Goal: Book appointment/travel/reservation

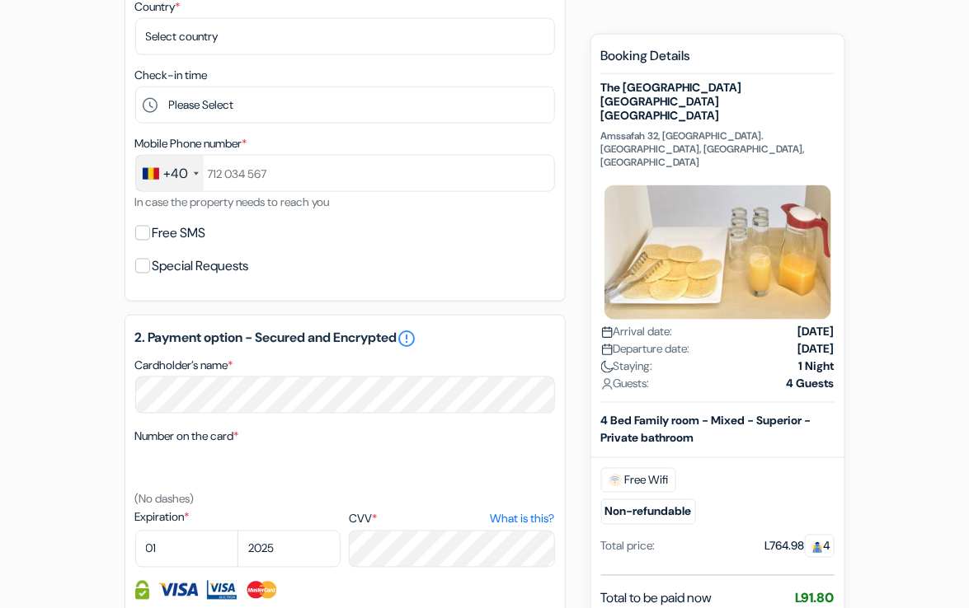
click at [92, 296] on div "add_box The [GEOGRAPHIC_DATA] [GEOGRAPHIC_DATA] [GEOGRAPHIC_DATA] [STREET_ADDRE…" at bounding box center [484, 321] width 791 height 1330
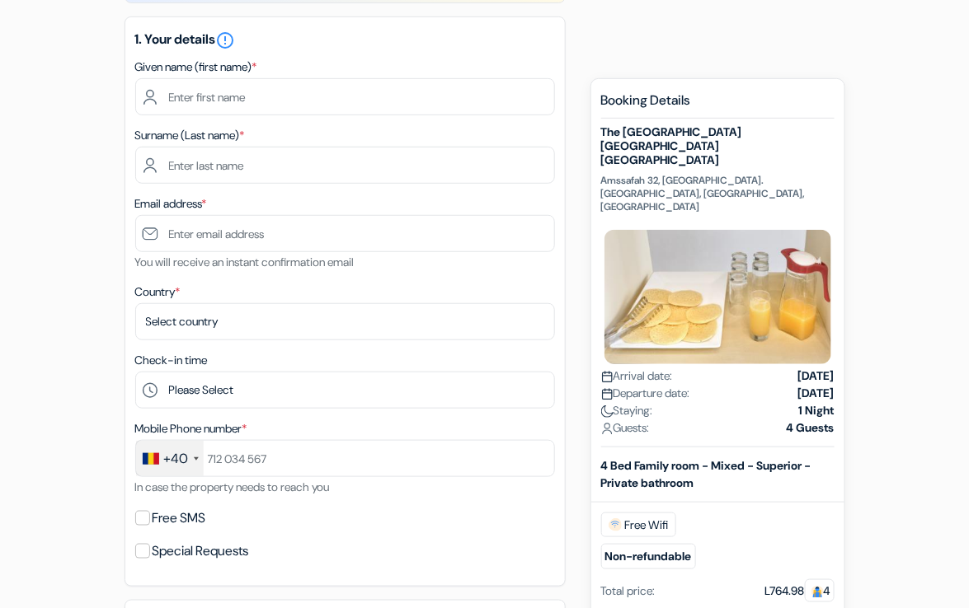
scroll to position [209, 0]
click at [875, 133] on div "add_box The [GEOGRAPHIC_DATA] [GEOGRAPHIC_DATA] [GEOGRAPHIC_DATA] [STREET_ADDRE…" at bounding box center [484, 606] width 791 height 1330
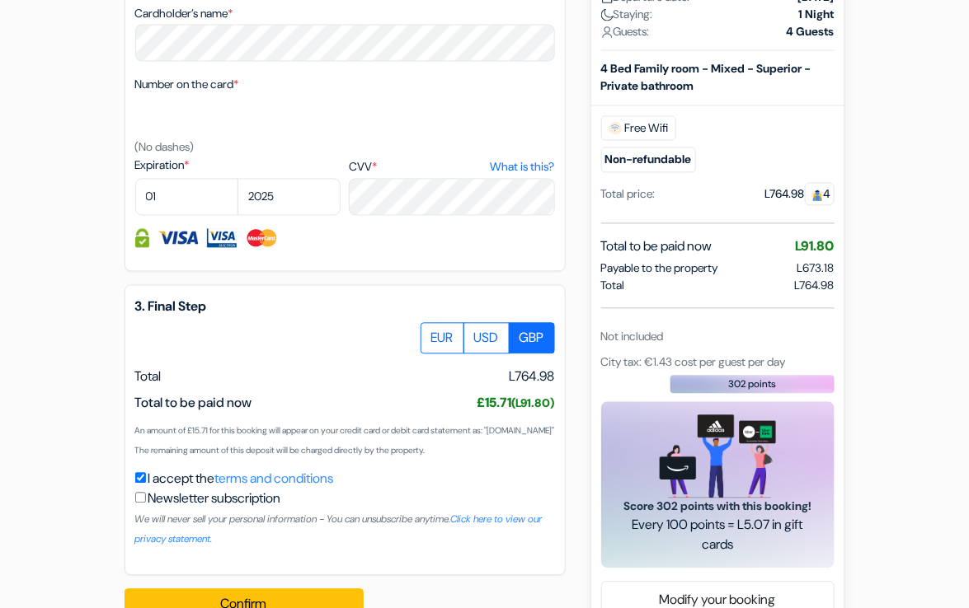
scroll to position [847, 0]
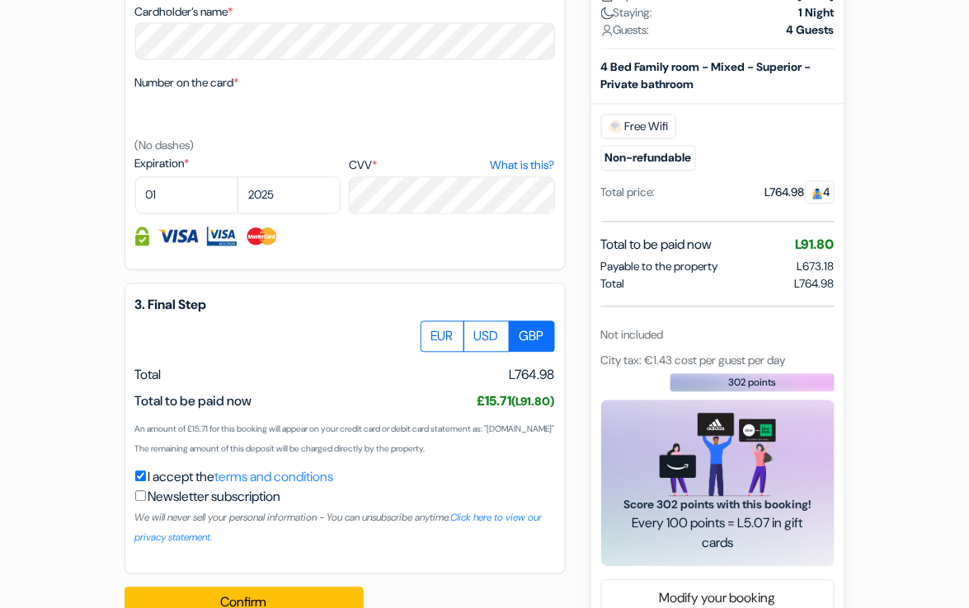
click at [780, 190] on div "L764.98 4" at bounding box center [799, 193] width 69 height 17
copy div "L764.98"
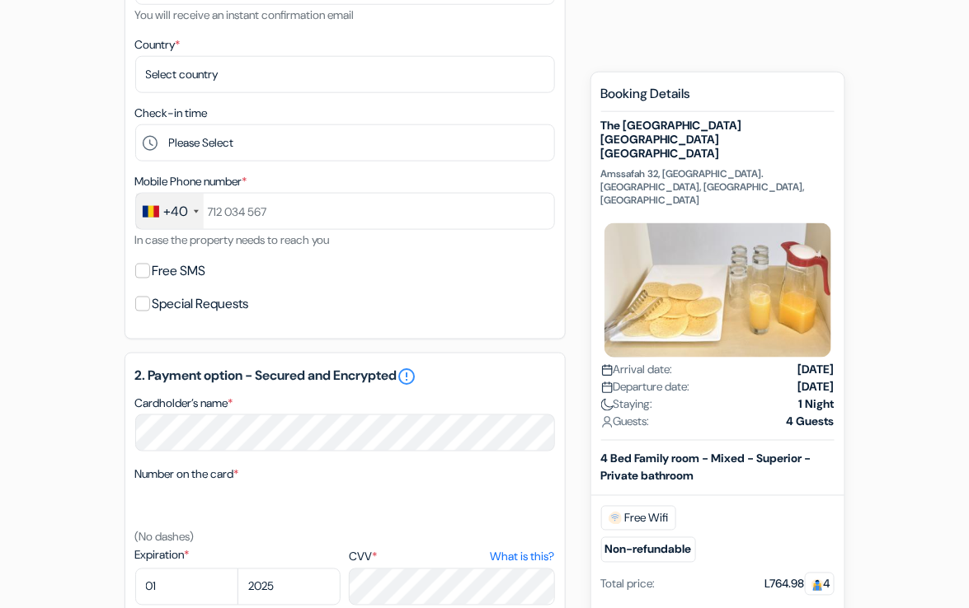
scroll to position [366, 0]
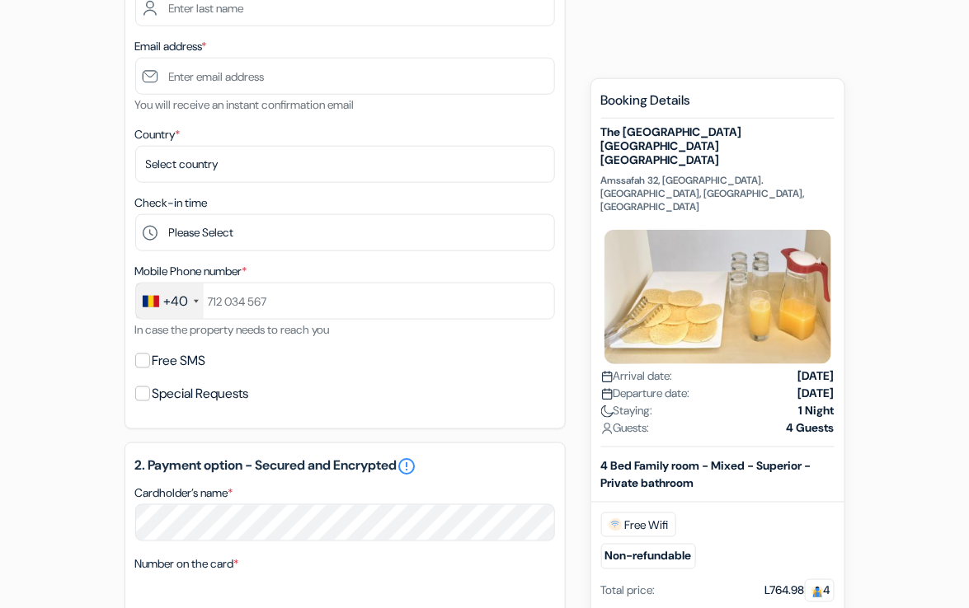
click at [869, 129] on div "add_box The [GEOGRAPHIC_DATA] [GEOGRAPHIC_DATA] [GEOGRAPHIC_DATA] [STREET_ADDRE…" at bounding box center [484, 449] width 791 height 1330
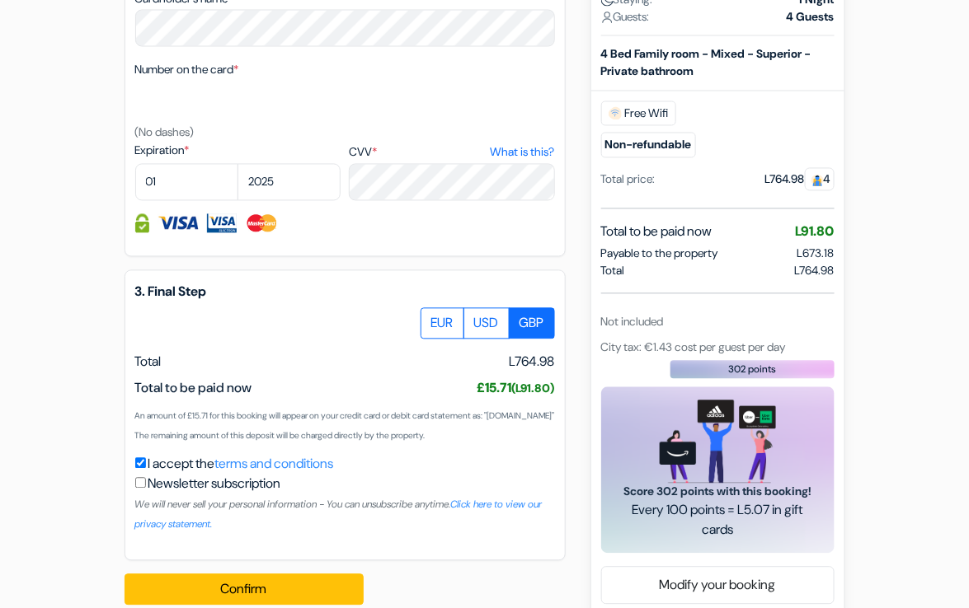
scroll to position [904, 0]
